Goal: Transaction & Acquisition: Obtain resource

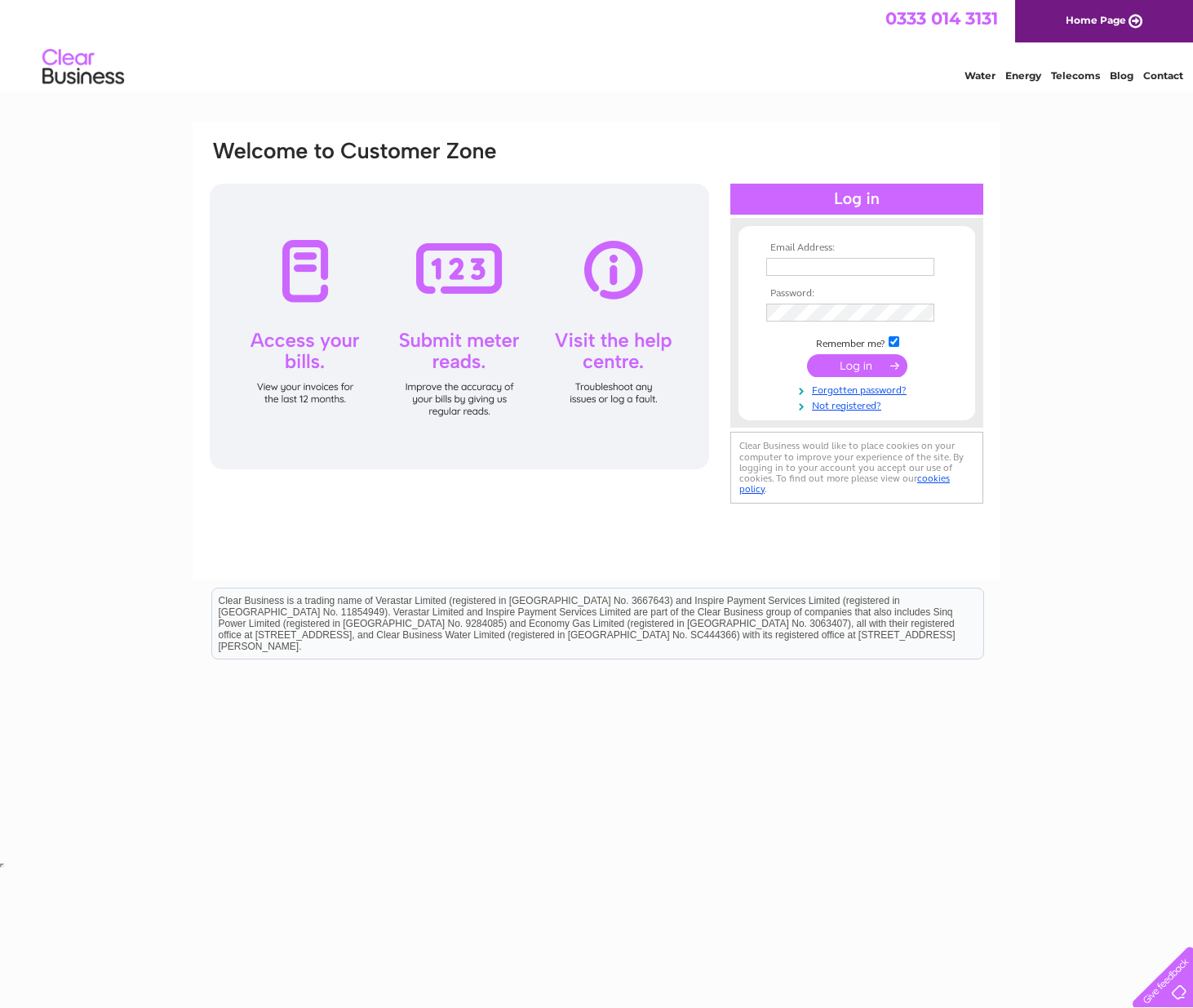
type input "[EMAIL_ADDRESS][DOMAIN_NAME]"
drag, startPoint x: 892, startPoint y: 366, endPoint x: 921, endPoint y: 373, distance: 29.8
click at [892, 366] on input "submit" at bounding box center [857, 366] width 100 height 23
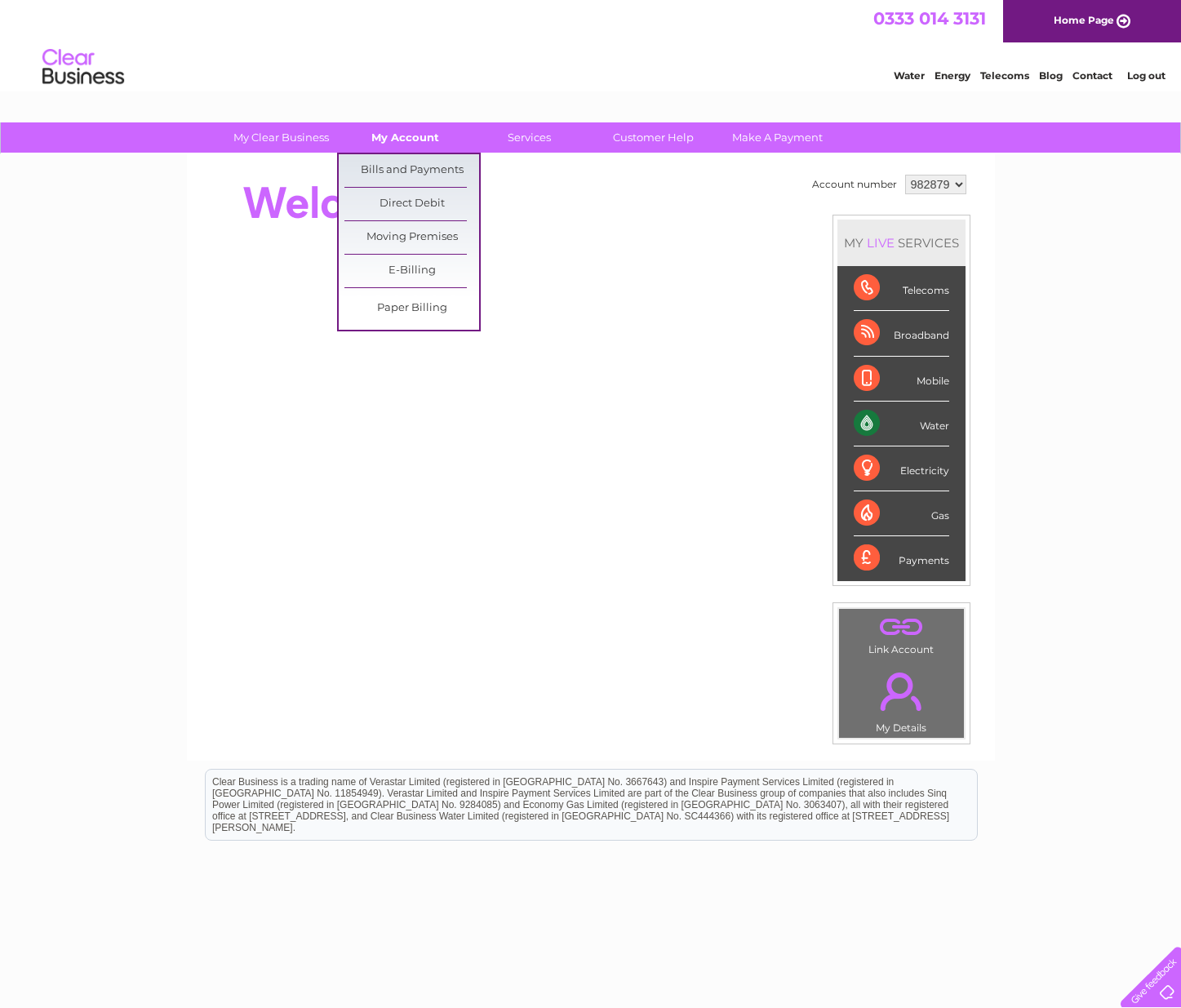
click at [424, 139] on link "My Account" at bounding box center [405, 138] width 135 height 30
click at [418, 160] on link "Bills and Payments" at bounding box center [412, 170] width 135 height 32
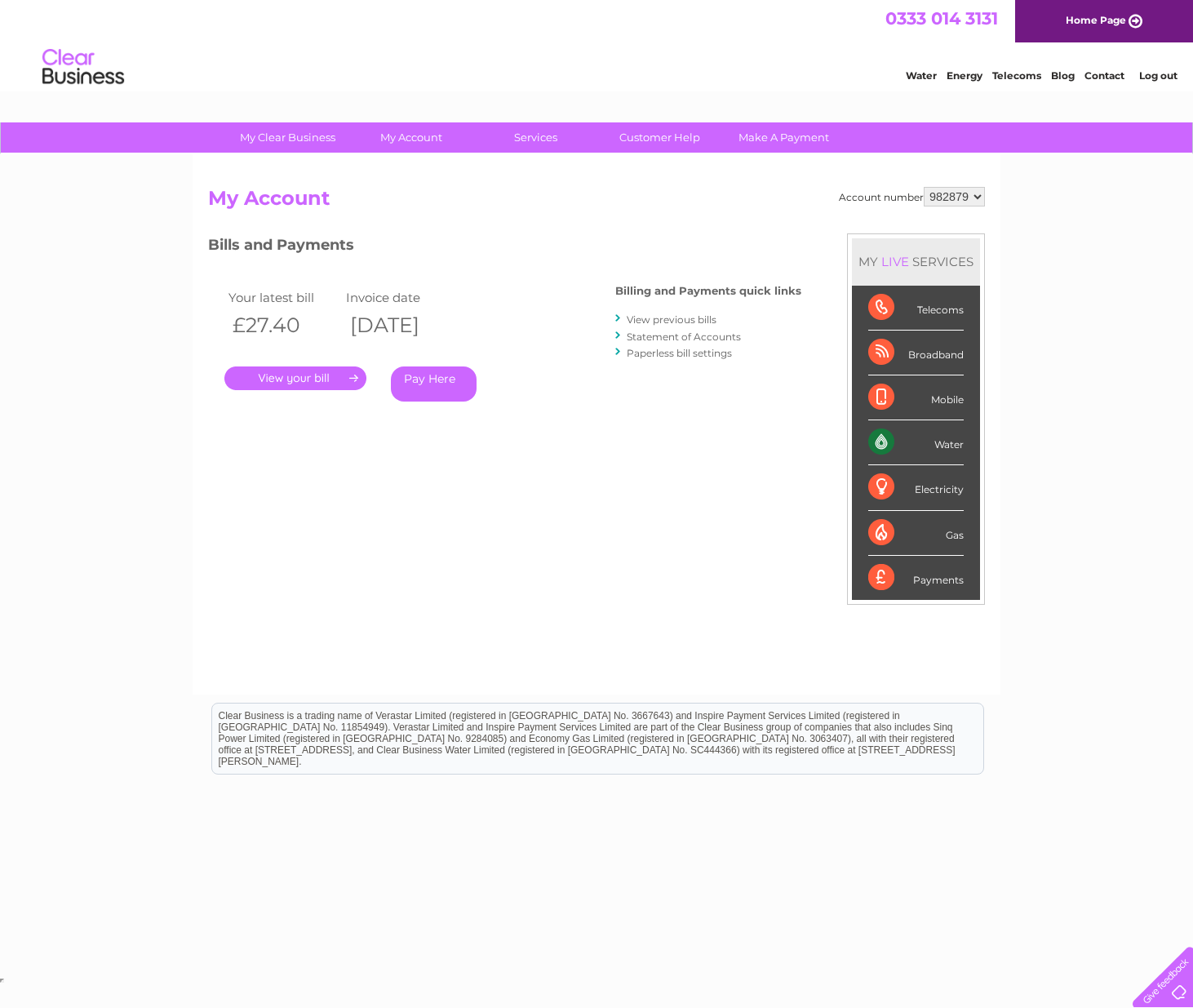
click at [338, 373] on link "." at bounding box center [295, 378] width 142 height 24
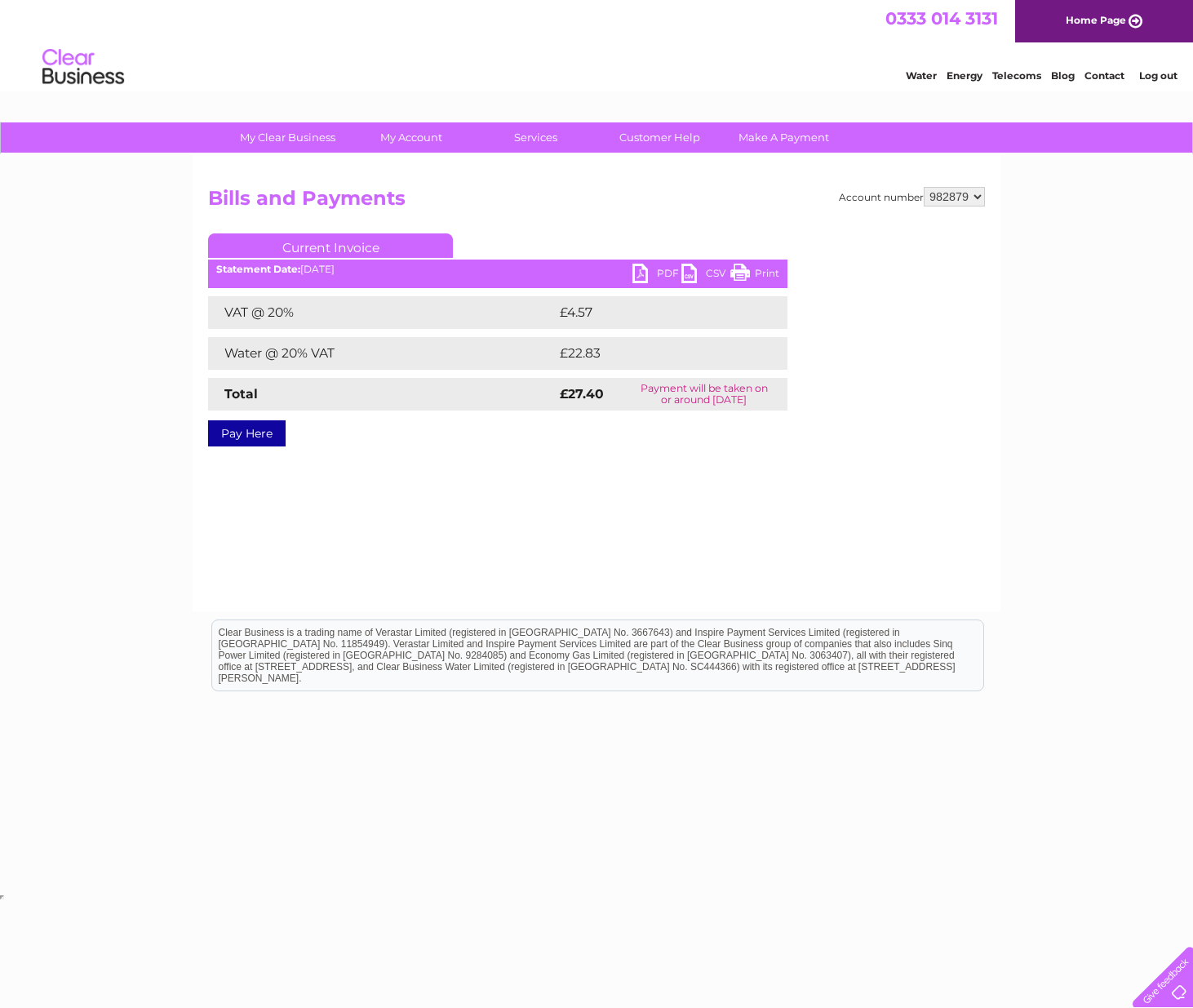
click at [644, 266] on link "PDF" at bounding box center [657, 275] width 49 height 24
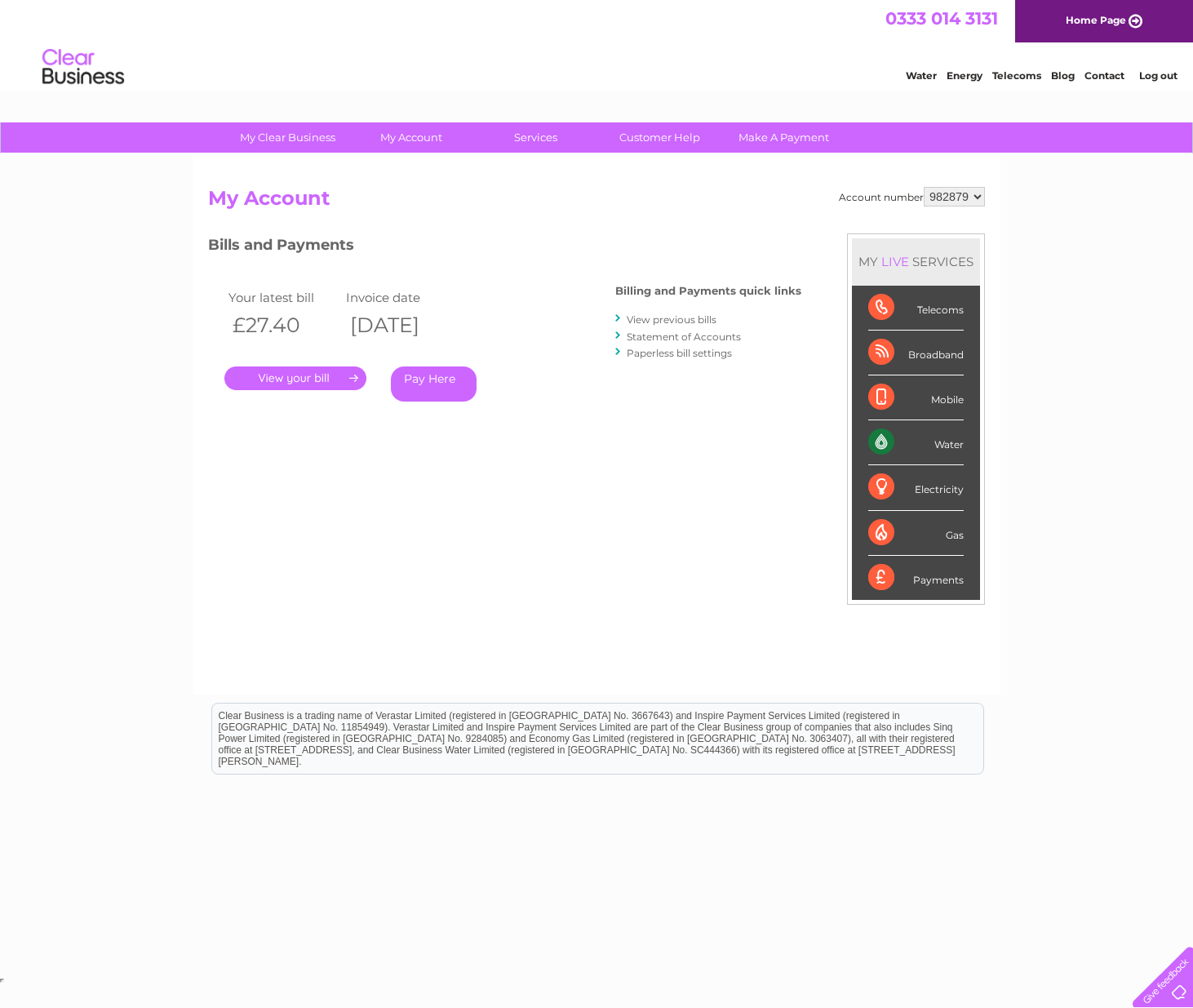
click at [696, 320] on link "View previous bills" at bounding box center [671, 319] width 89 height 12
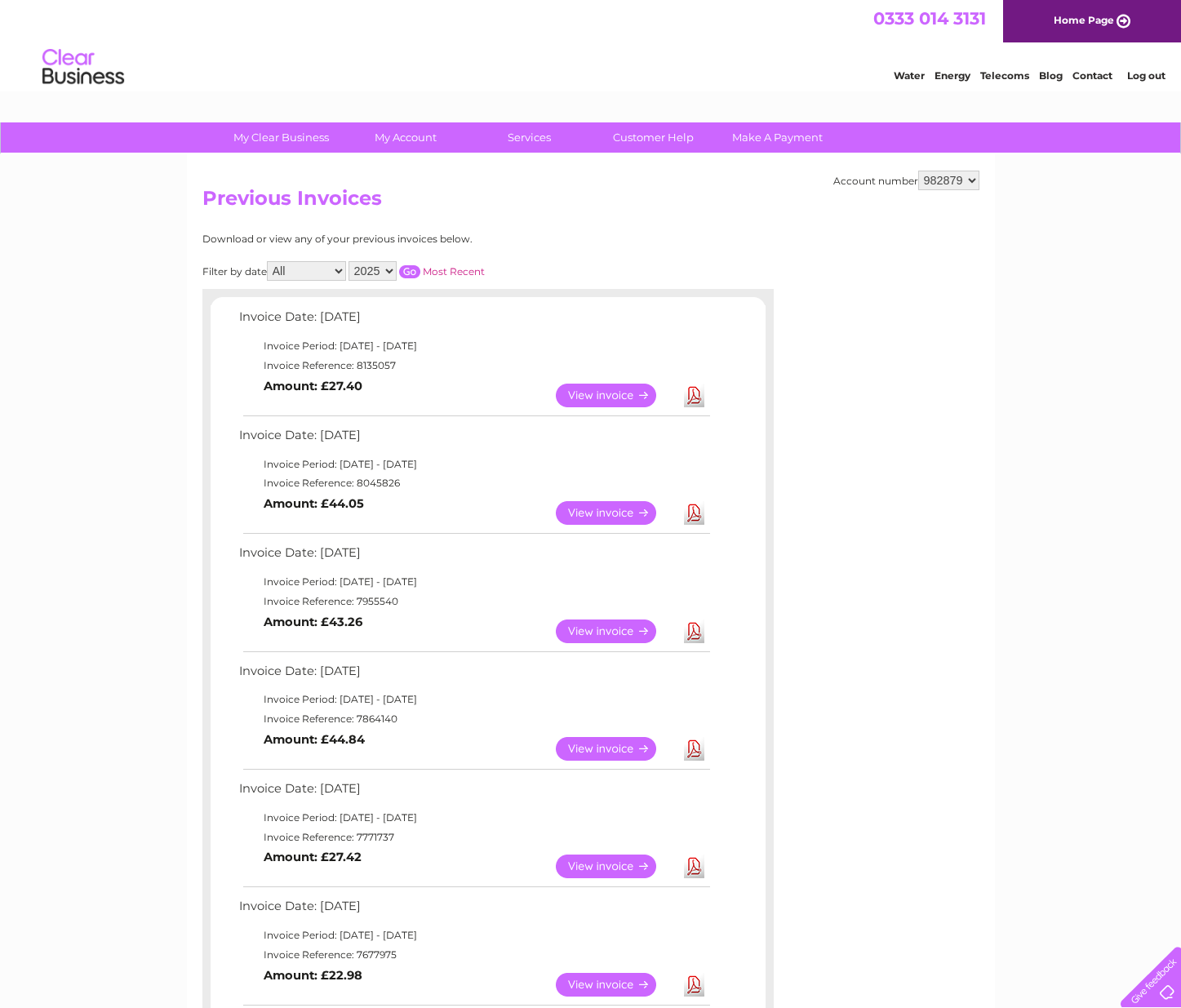
click at [640, 511] on link "View" at bounding box center [615, 513] width 120 height 24
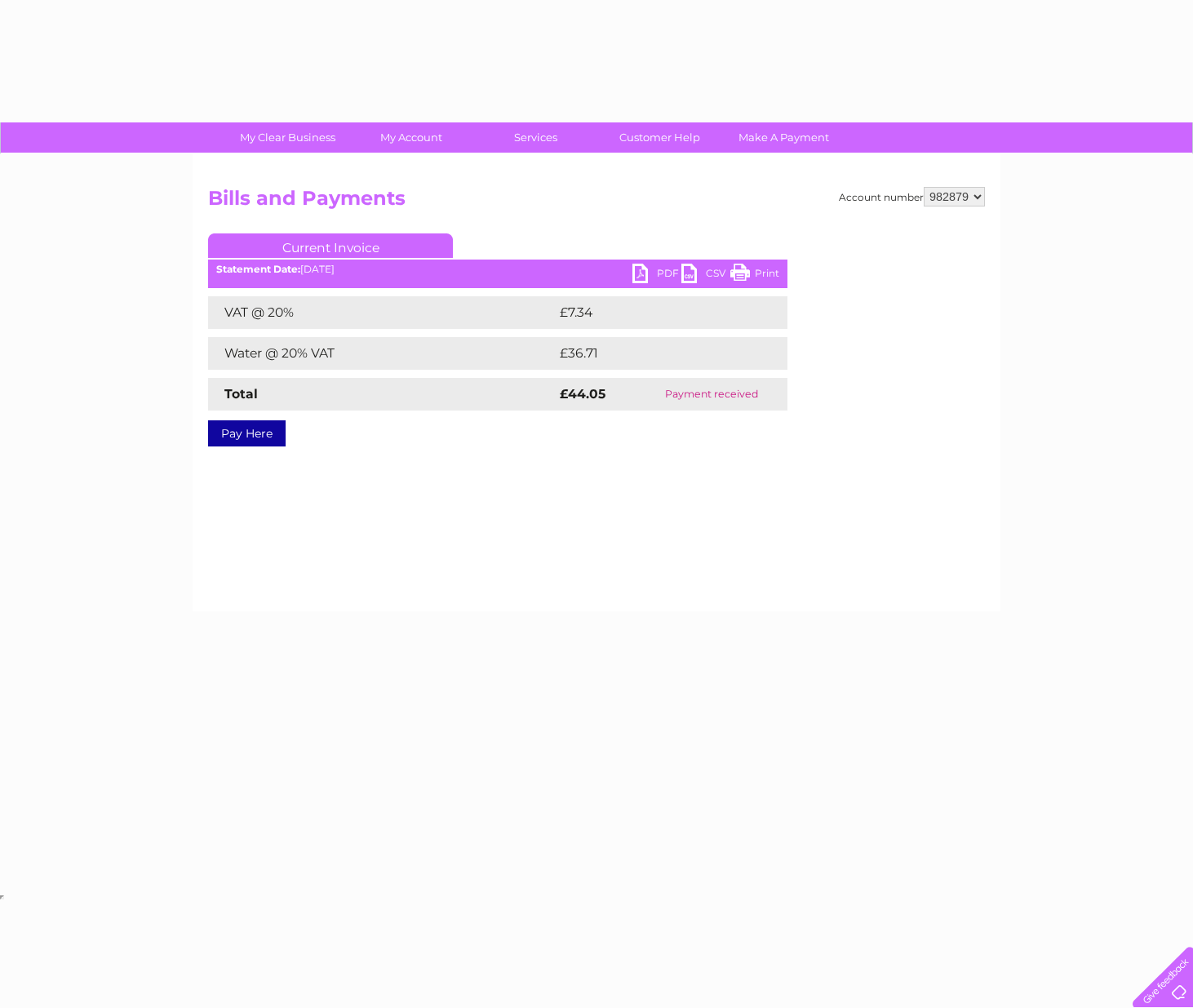
click at [696, 510] on div "Account number 982879 Bills and Payments Current Invoice PDF CSV Print VAT @ 20%" at bounding box center [597, 382] width 808 height 457
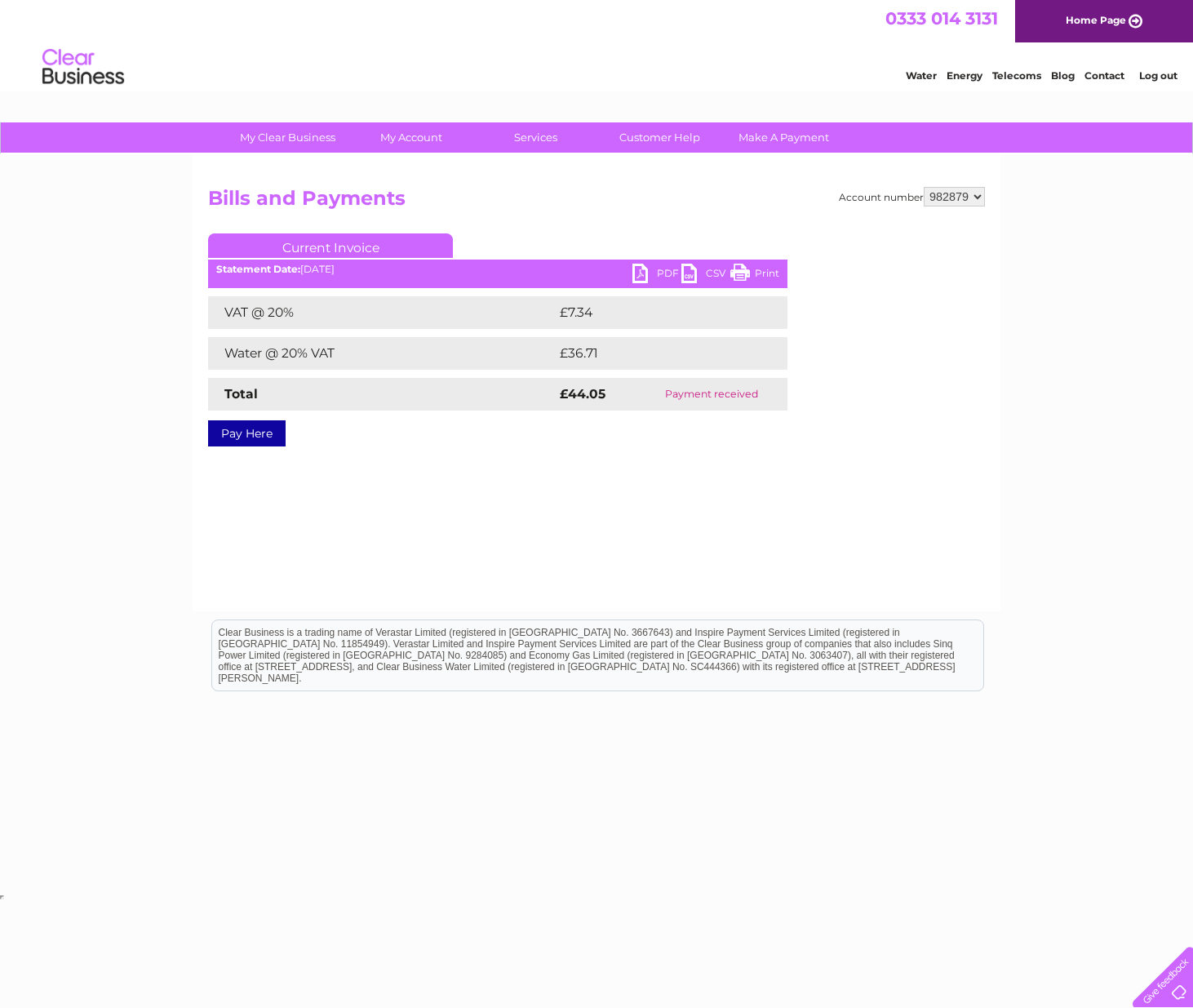
click at [650, 274] on link "PDF" at bounding box center [657, 275] width 49 height 24
